Goal: Information Seeking & Learning: Learn about a topic

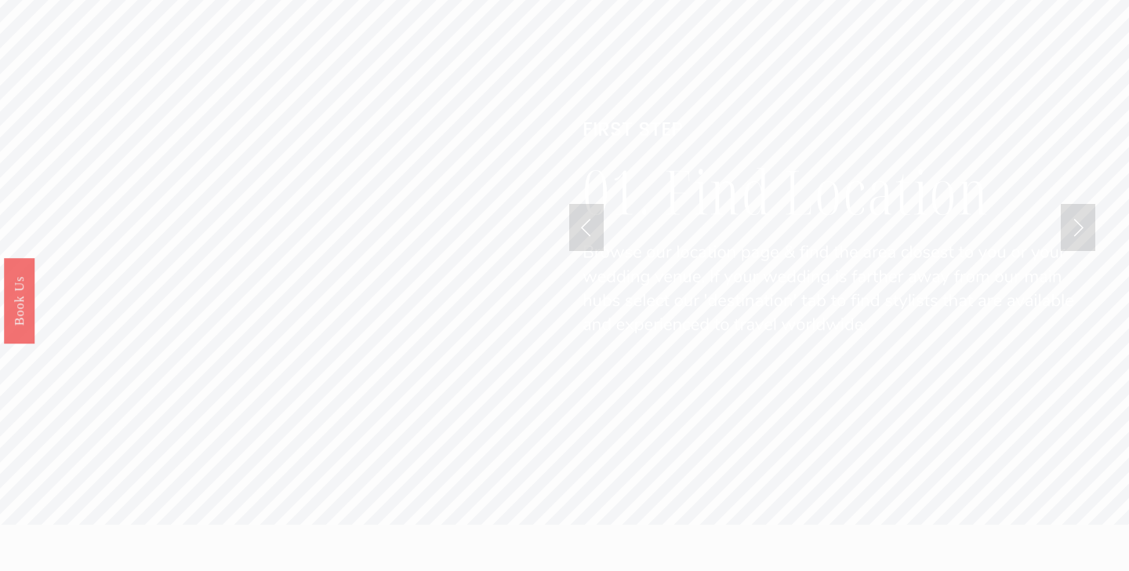
scroll to position [3801, 0]
click at [1076, 203] on link "Next Slide" at bounding box center [1078, 226] width 35 height 47
click at [590, 203] on link "Previous Slide" at bounding box center [586, 226] width 35 height 47
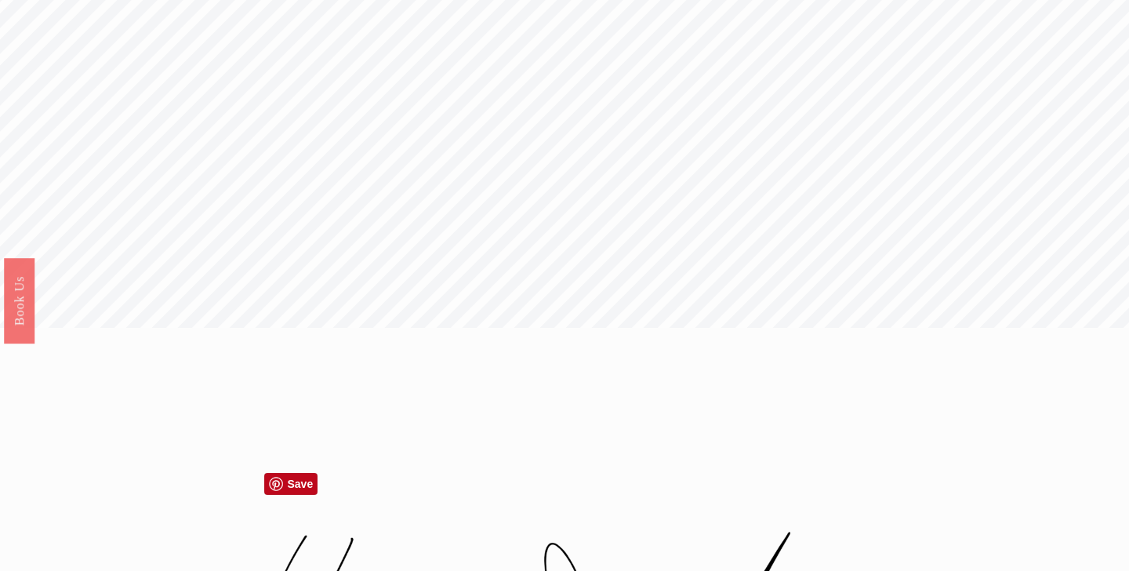
scroll to position [0, 0]
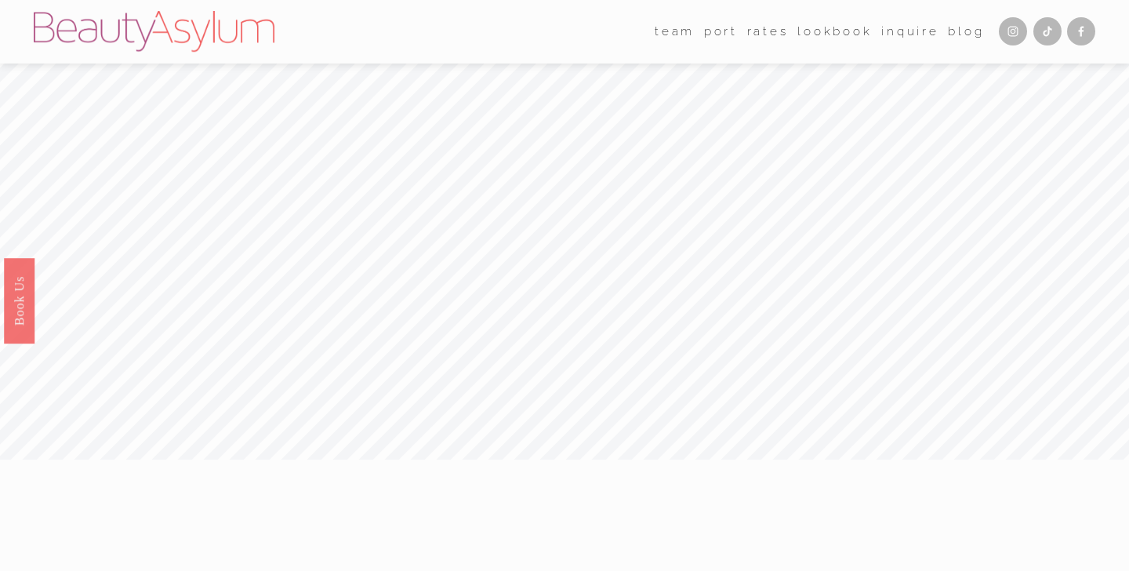
click at [758, 35] on link "Rates" at bounding box center [768, 32] width 42 height 24
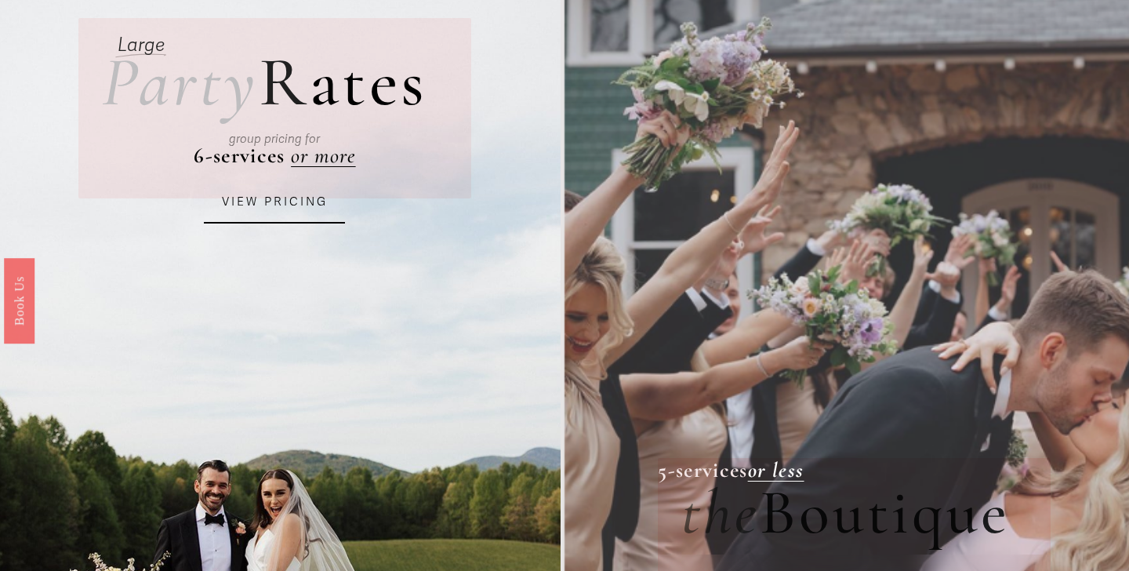
scroll to position [137, 0]
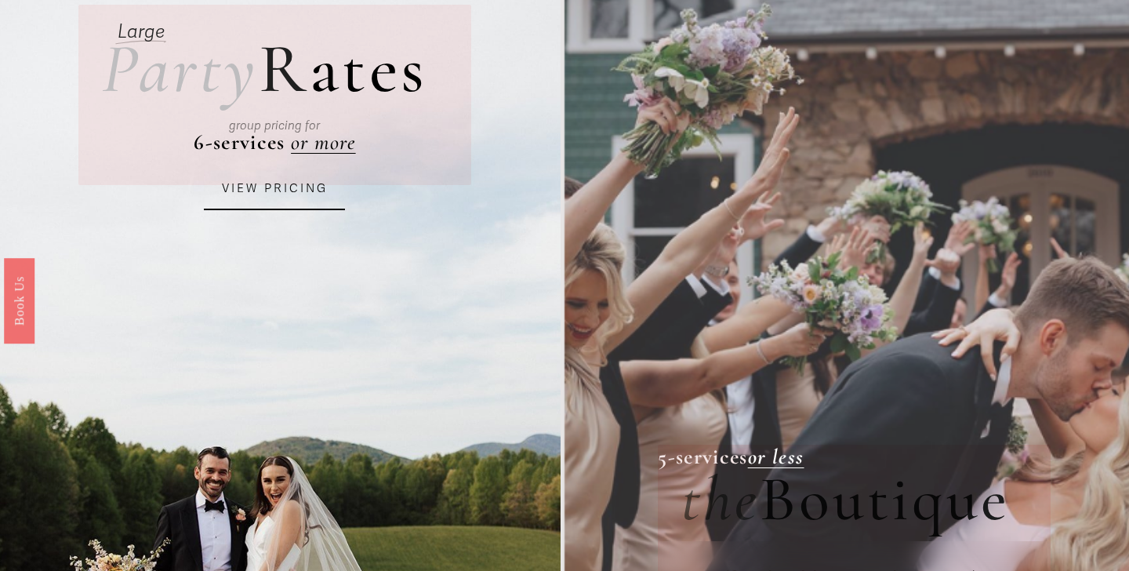
click at [312, 180] on link "VIEW PRICING" at bounding box center [274, 189] width 141 height 42
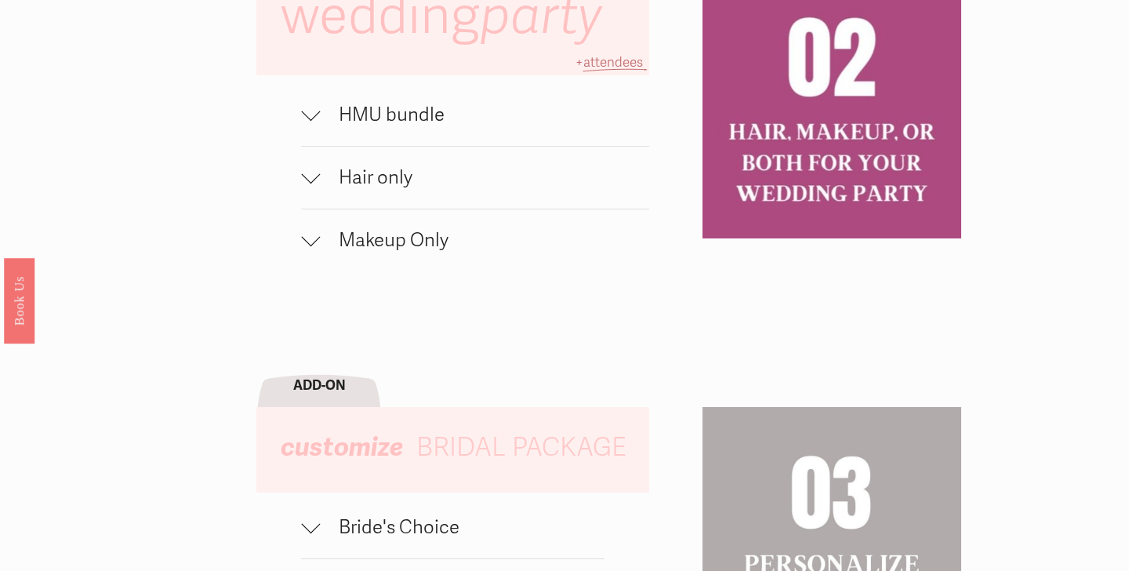
scroll to position [1103, 0]
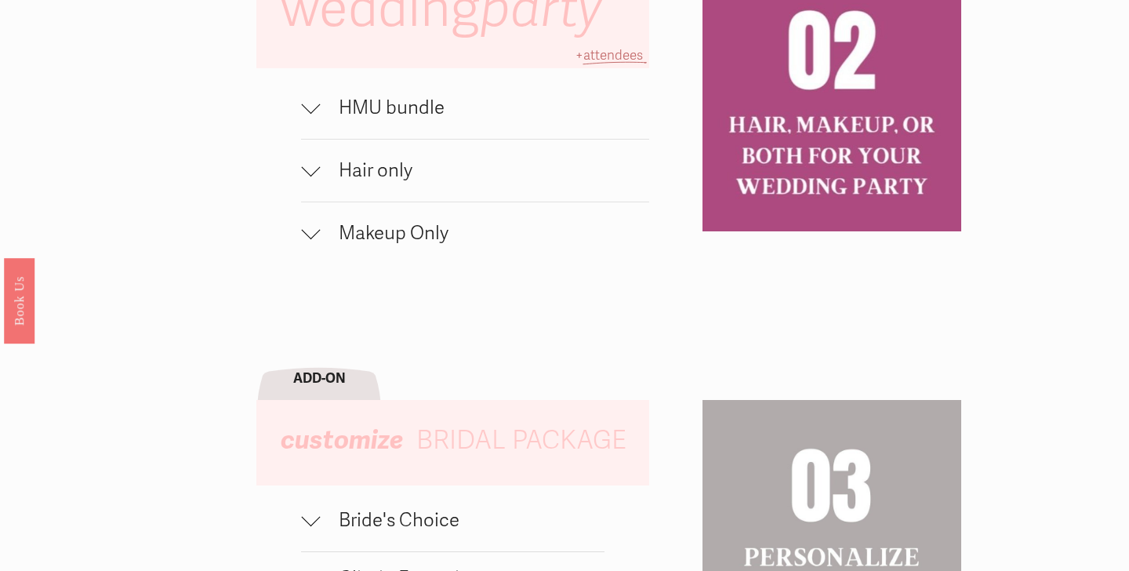
click at [322, 110] on span "HMU bundle" at bounding box center [484, 107] width 329 height 23
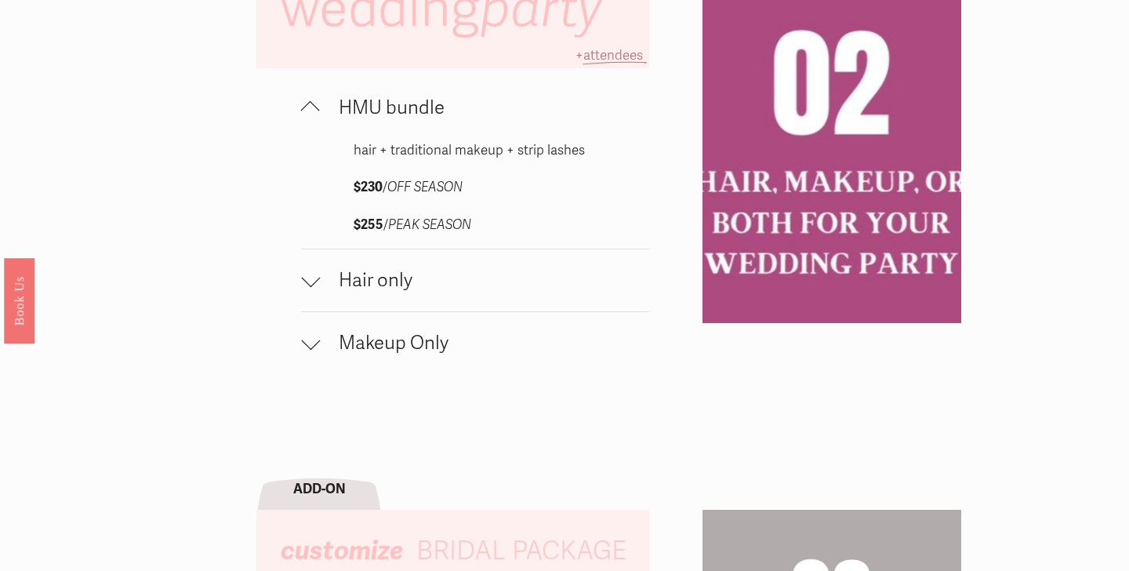
click at [316, 111] on div at bounding box center [310, 110] width 19 height 19
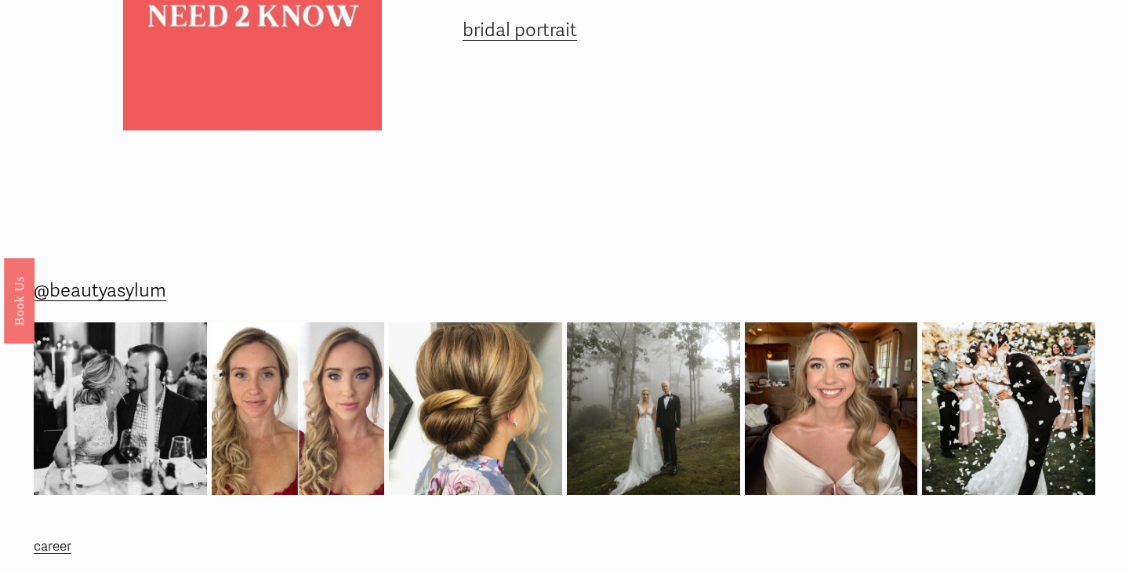
scroll to position [1866, 0]
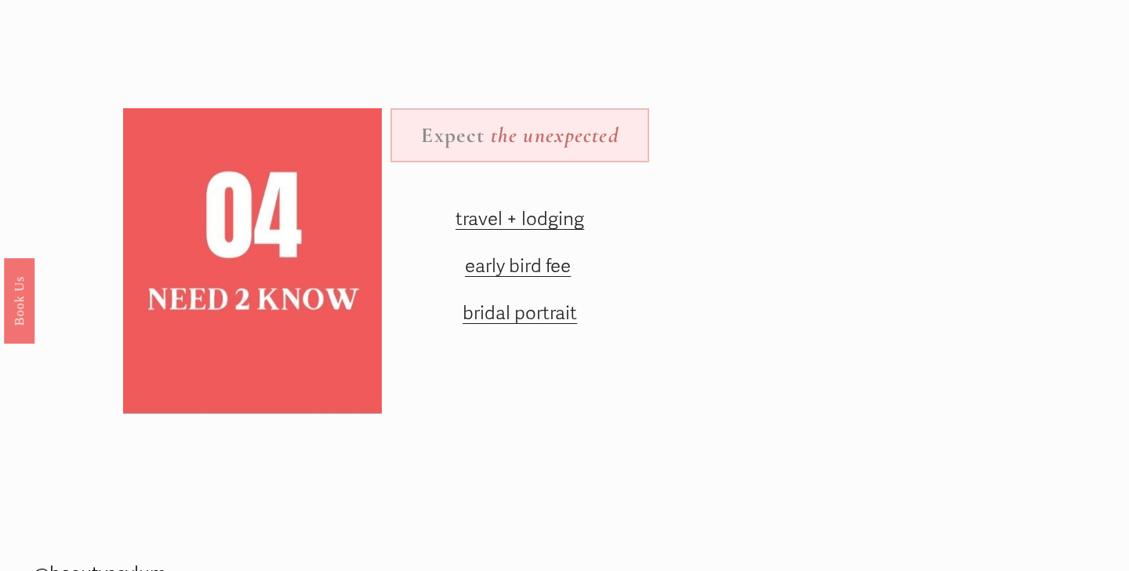
click at [488, 234] on p "travel + lodging" at bounding box center [519, 219] width 169 height 34
click at [488, 214] on span "travel + lodging" at bounding box center [520, 219] width 129 height 23
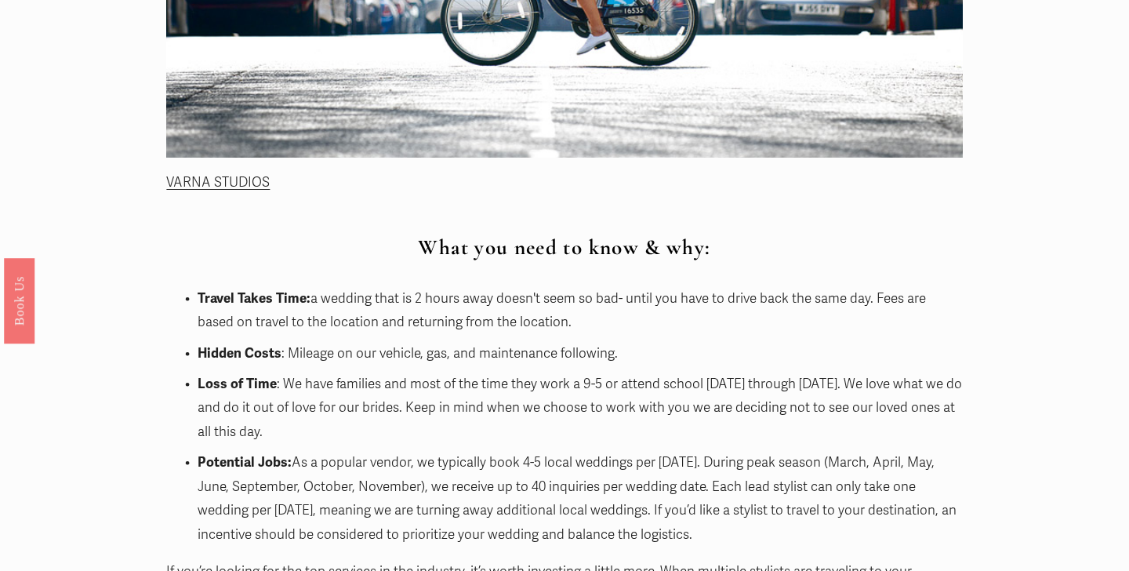
scroll to position [842, 0]
